Goal: Information Seeking & Learning: Learn about a topic

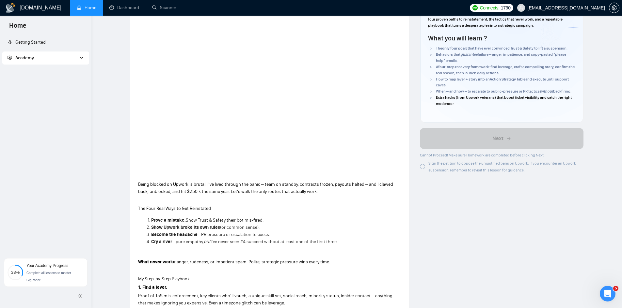
click at [422, 167] on div at bounding box center [422, 166] width 5 height 5
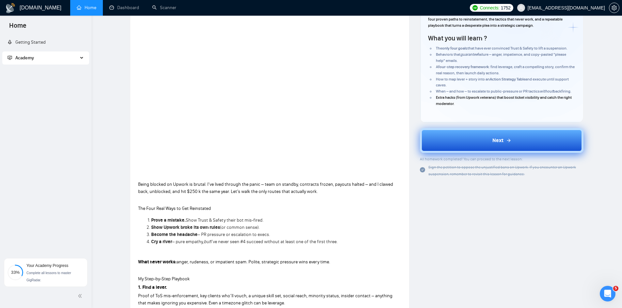
click at [477, 139] on button "Next" at bounding box center [502, 140] width 164 height 25
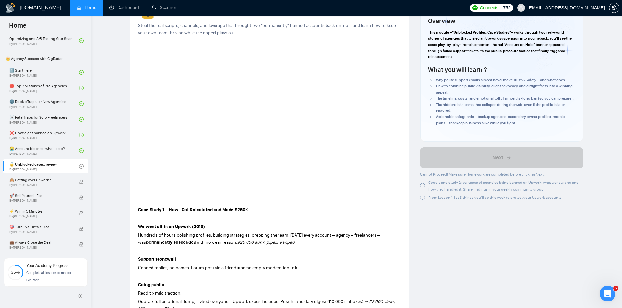
scroll to position [131, 0]
click at [57, 170] on link "🔓 Unblocked cases: review By [PERSON_NAME]" at bounding box center [44, 165] width 70 height 14
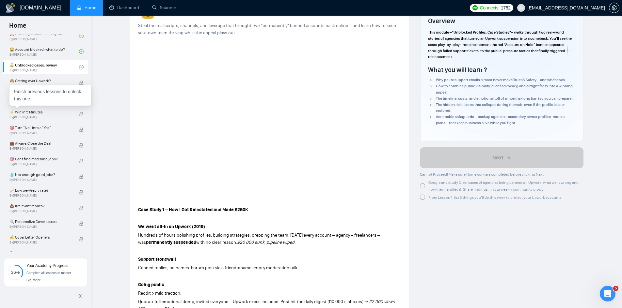
scroll to position [261, 0]
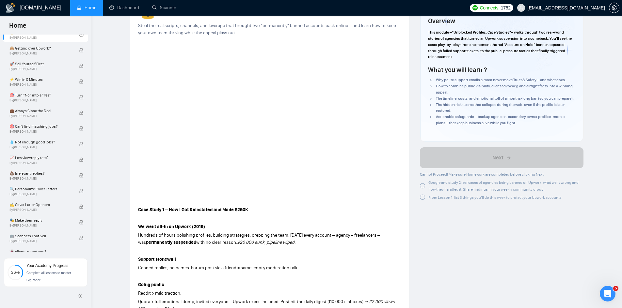
click at [422, 187] on div at bounding box center [422, 185] width 5 height 5
click at [421, 201] on div "From Lesson 1, list 3 things you’ll do this week to protect your Upwork accounts" at bounding box center [502, 198] width 164 height 8
click at [421, 199] on div at bounding box center [422, 197] width 5 height 5
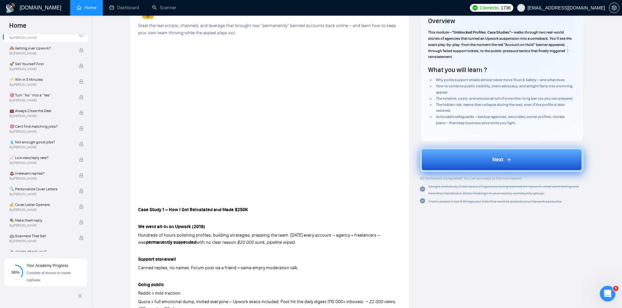
click at [471, 165] on button "Next" at bounding box center [502, 160] width 164 height 25
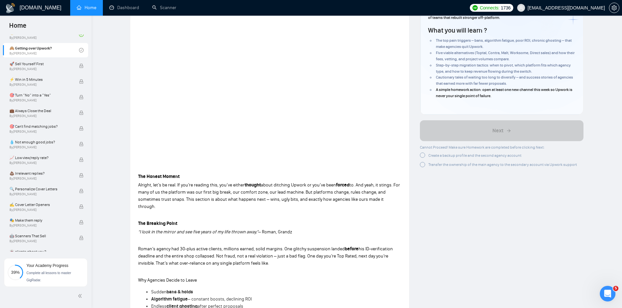
scroll to position [47, 0]
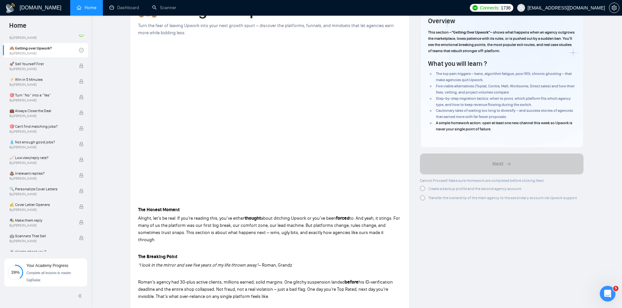
click at [420, 190] on div at bounding box center [422, 188] width 5 height 5
click at [421, 199] on div at bounding box center [422, 196] width 5 height 5
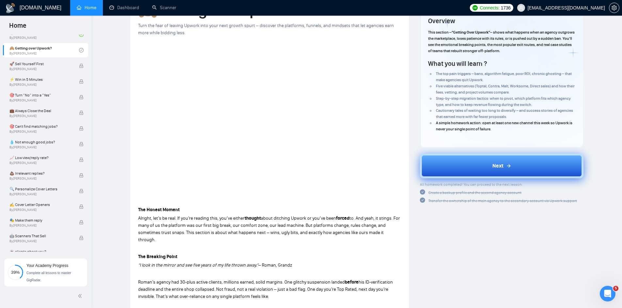
click at [467, 171] on button "Next" at bounding box center [502, 166] width 164 height 25
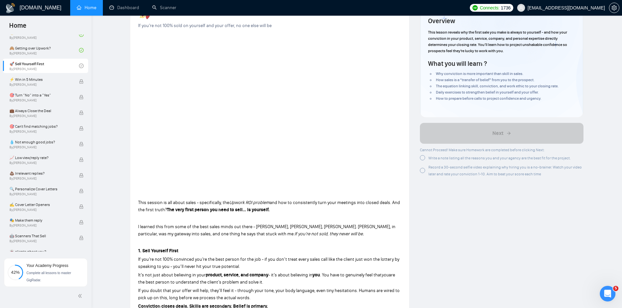
click at [422, 159] on div at bounding box center [422, 157] width 5 height 5
click at [422, 170] on div at bounding box center [422, 169] width 5 height 5
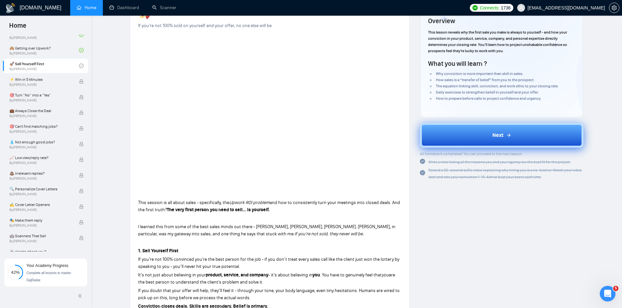
click at [480, 134] on button "Next" at bounding box center [502, 135] width 164 height 25
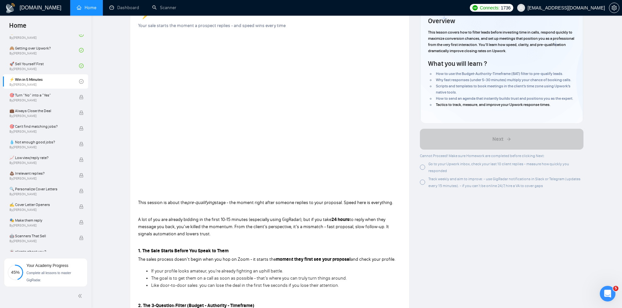
click at [422, 170] on div at bounding box center [422, 167] width 5 height 5
click at [420, 185] on div at bounding box center [422, 182] width 5 height 5
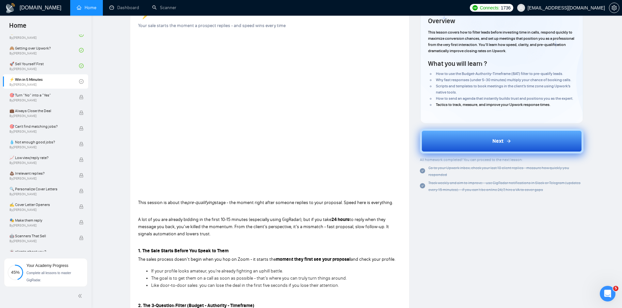
click at [470, 151] on button "Next" at bounding box center [502, 141] width 164 height 25
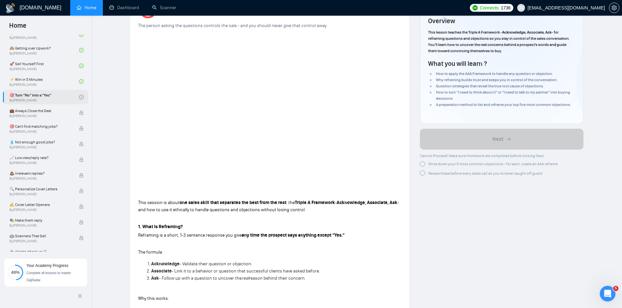
click at [32, 95] on link "🎯 Turn “No” into a “Yes” By [PERSON_NAME]" at bounding box center [44, 97] width 70 height 14
click at [422, 164] on div at bounding box center [422, 164] width 5 height 5
click at [422, 171] on div at bounding box center [422, 172] width 5 height 5
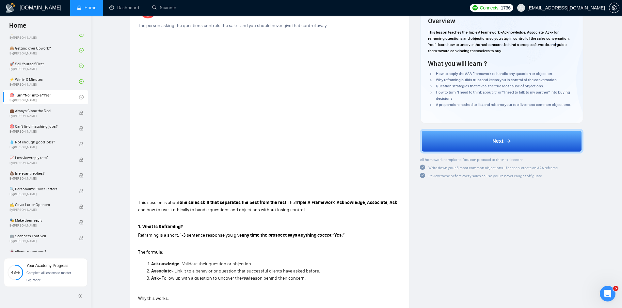
click at [475, 131] on button "Next" at bounding box center [502, 141] width 164 height 25
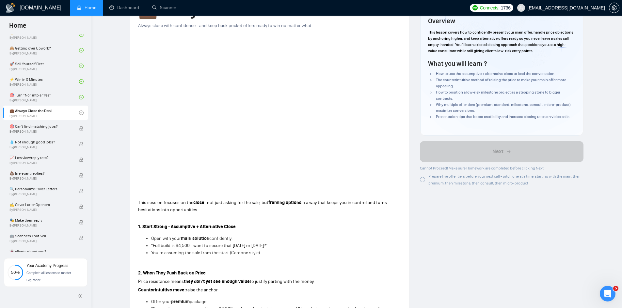
click at [421, 183] on div "Prepare five offer tiers before your next call - pitch one at a time, starting …" at bounding box center [502, 180] width 164 height 14
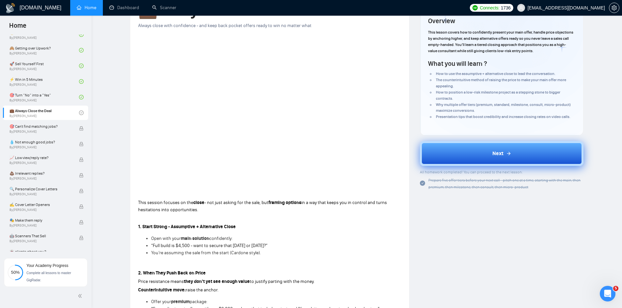
click at [493, 157] on span "Next" at bounding box center [497, 154] width 11 height 8
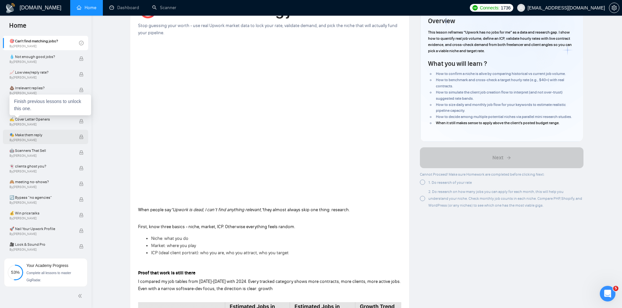
scroll to position [282, 0]
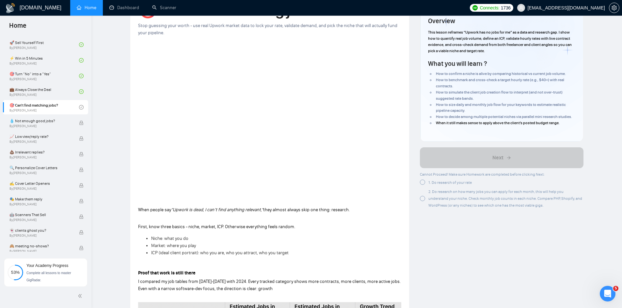
click at [422, 181] on div at bounding box center [422, 182] width 5 height 5
click at [423, 197] on div at bounding box center [422, 197] width 5 height 5
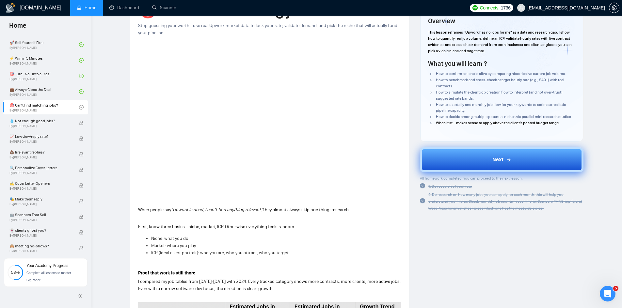
click at [517, 166] on button "Next" at bounding box center [502, 160] width 164 height 25
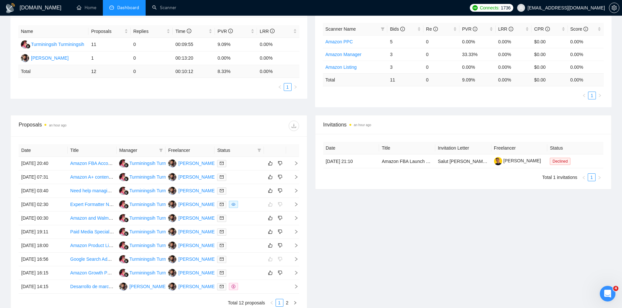
scroll to position [183, 0]
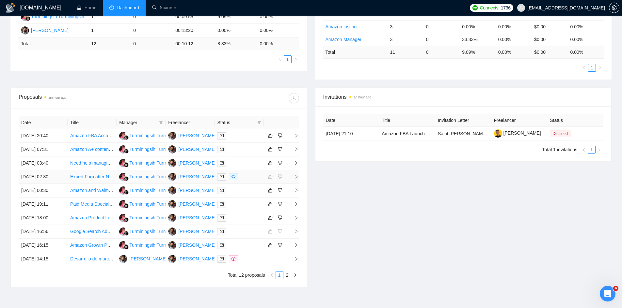
scroll to position [167, 0]
